Goal: Task Accomplishment & Management: Manage account settings

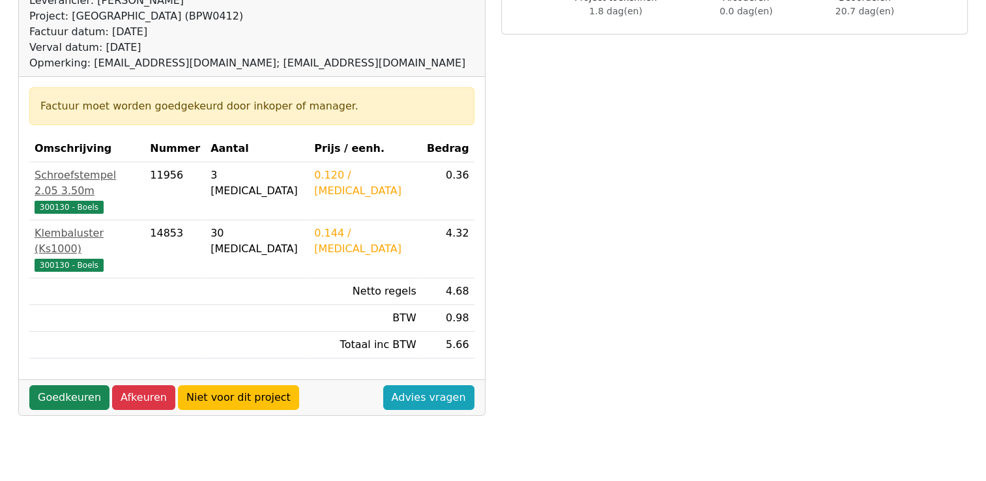
scroll to position [130, 0]
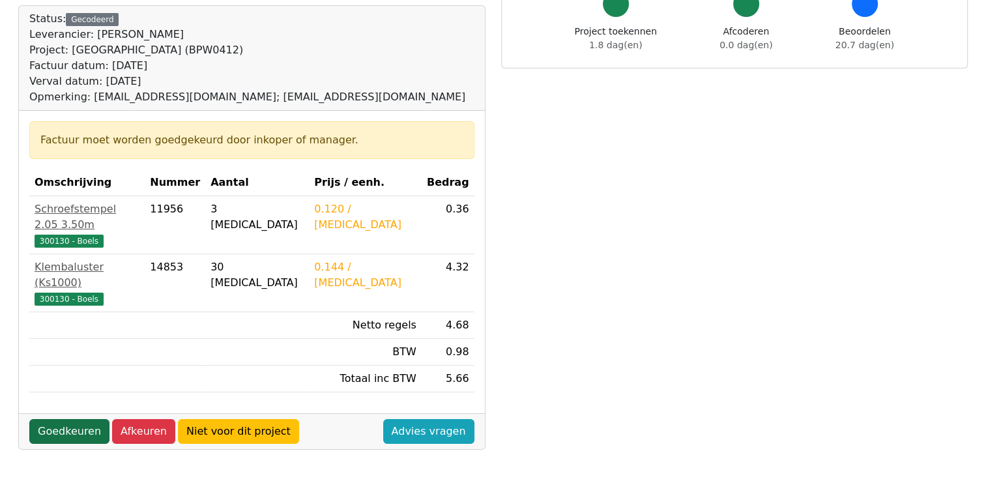
click at [64, 419] on link "Goedkeuren" at bounding box center [69, 431] width 80 height 25
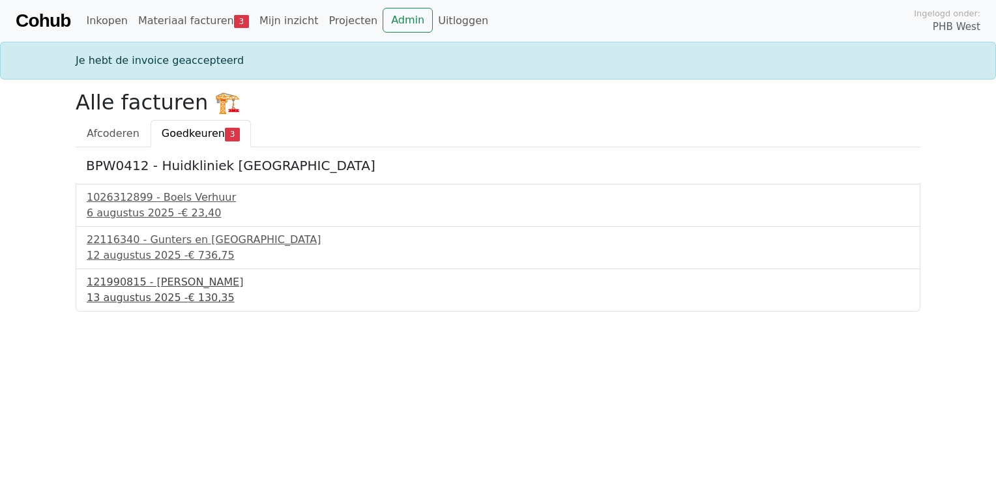
click at [156, 284] on div "121990815 - PontMeyer" at bounding box center [498, 282] width 823 height 16
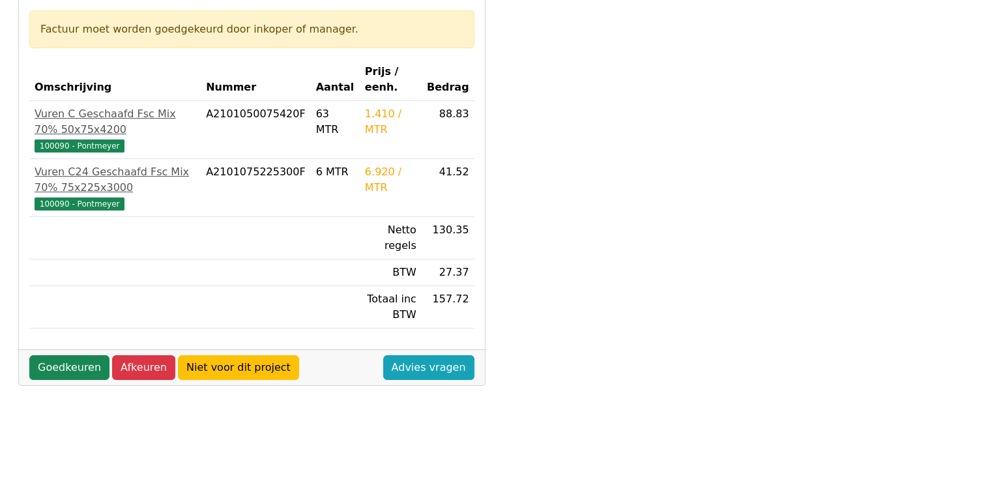
scroll to position [261, 0]
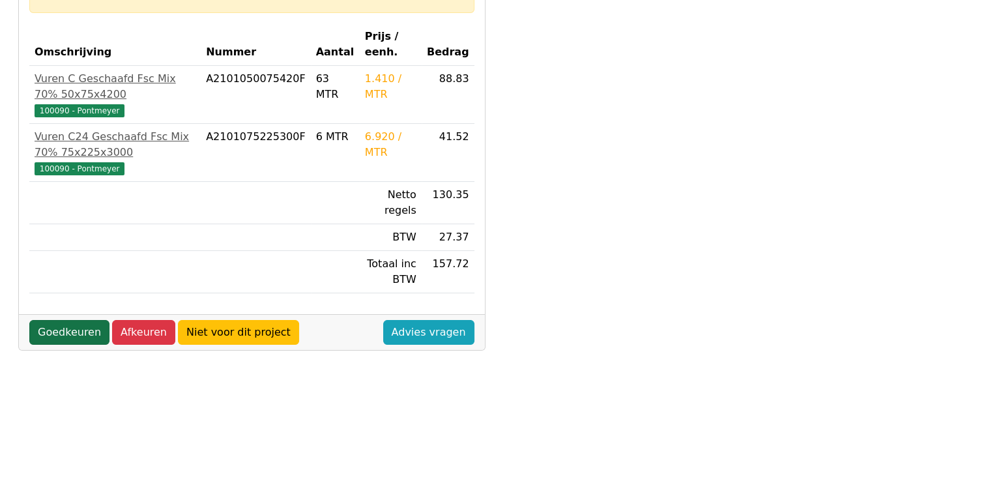
click at [52, 332] on link "Goedkeuren" at bounding box center [69, 332] width 80 height 25
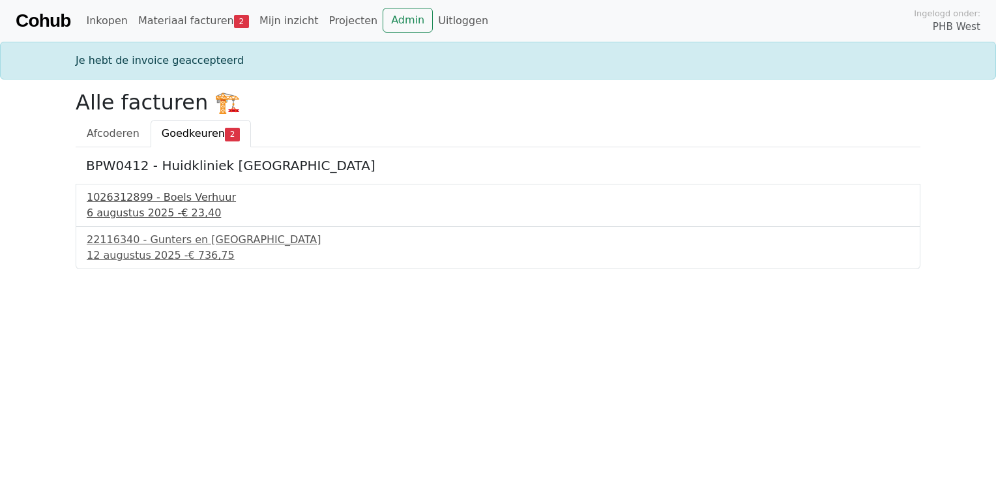
click at [132, 202] on div "1026312899 - Boels Verhuur" at bounding box center [498, 198] width 823 height 16
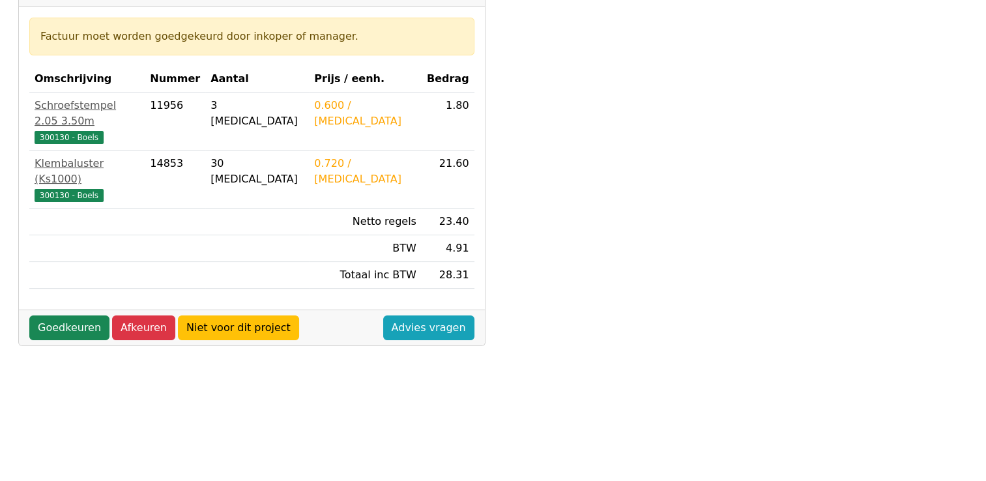
scroll to position [261, 0]
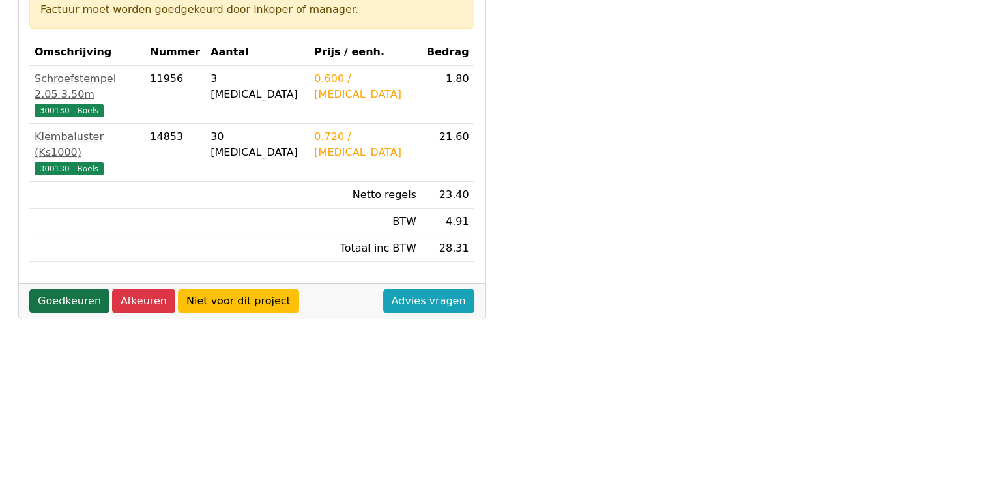
click at [51, 289] on link "Goedkeuren" at bounding box center [69, 301] width 80 height 25
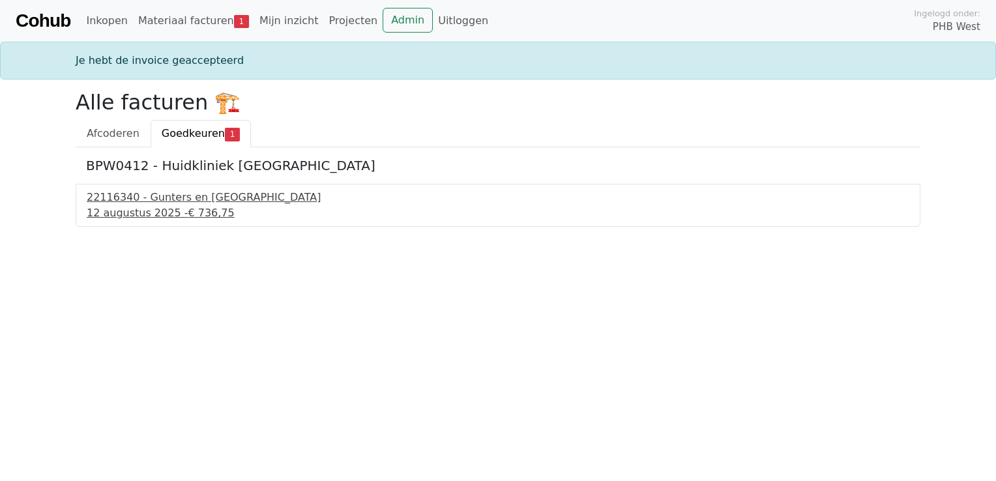
click at [150, 202] on div "22116340 - Gunters en Meuser" at bounding box center [498, 198] width 823 height 16
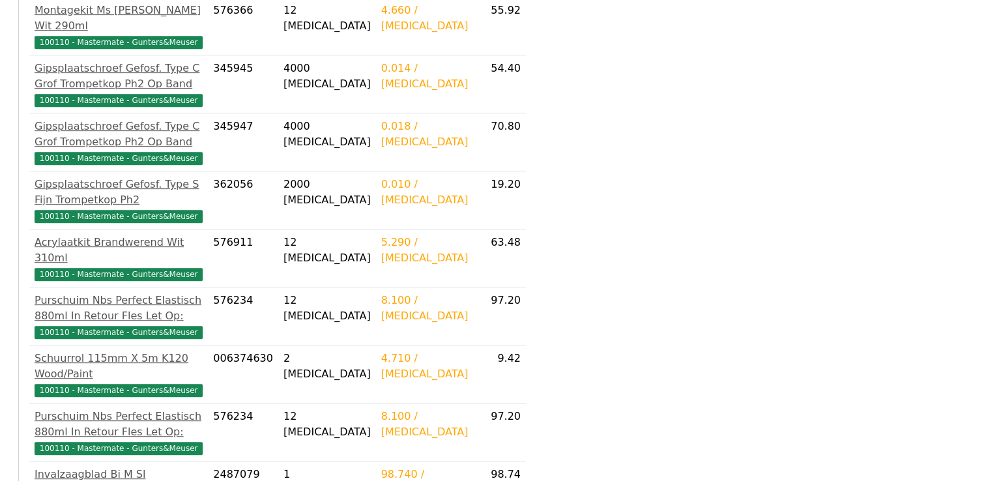
scroll to position [652, 0]
